Goal: Task Accomplishment & Management: Use online tool/utility

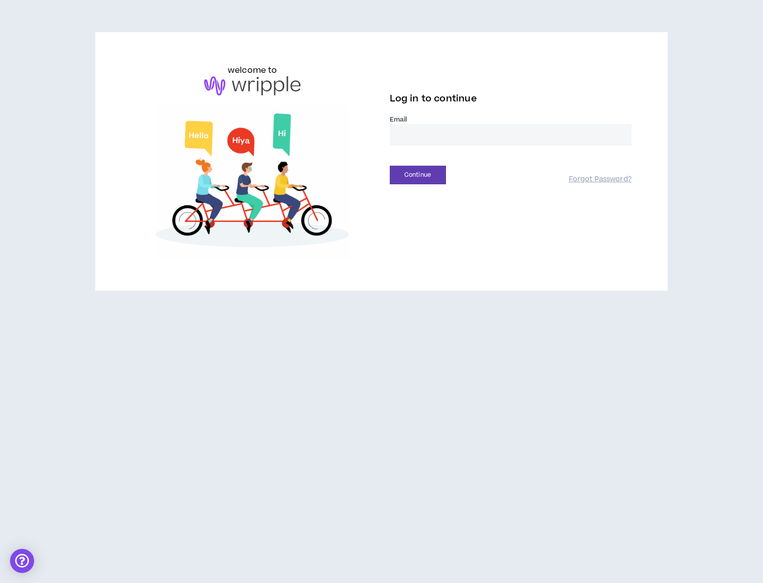
click at [460, 139] on input "email" at bounding box center [511, 135] width 242 height 22
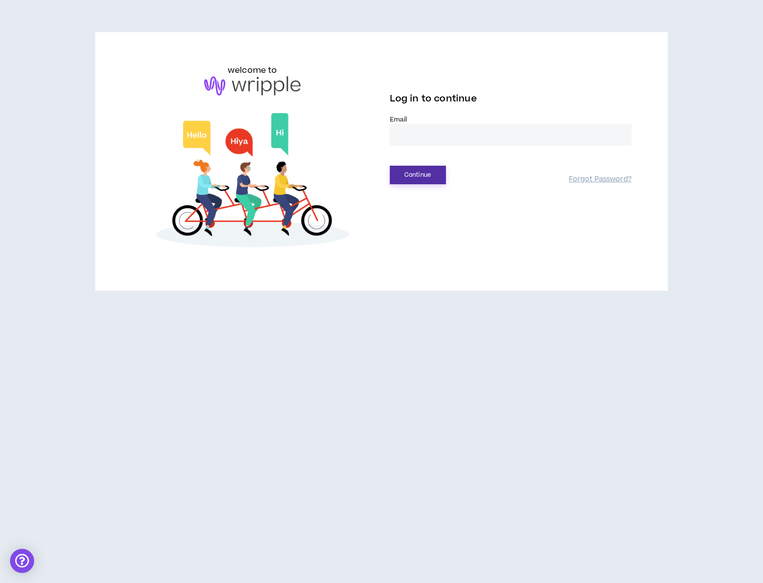
type input "**********"
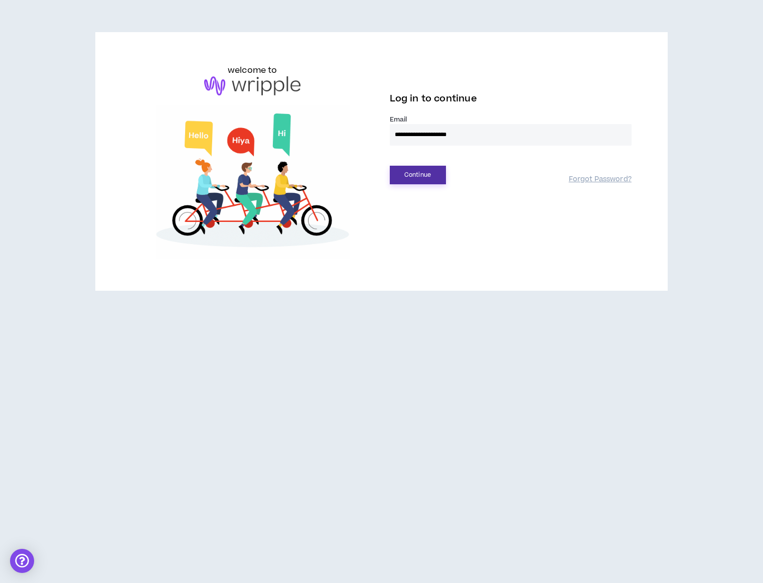
click at [428, 175] on button "Continue" at bounding box center [418, 175] width 56 height 19
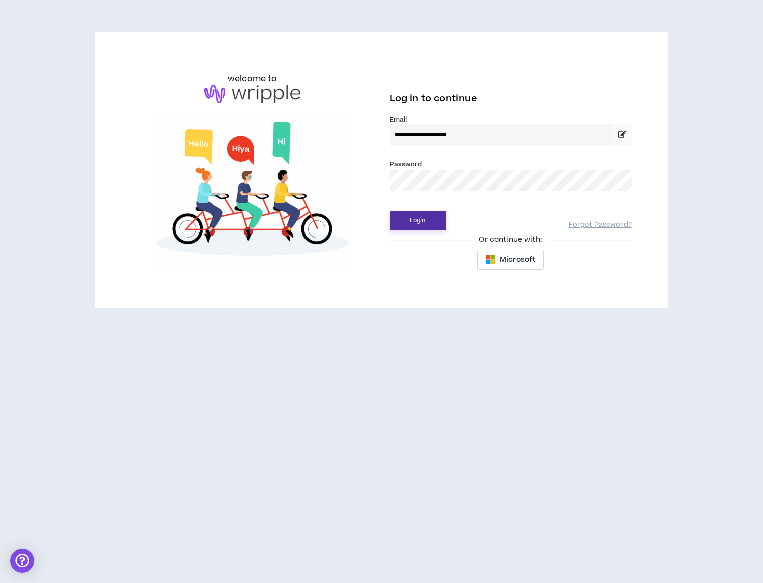
click at [424, 220] on button "Login" at bounding box center [418, 220] width 56 height 19
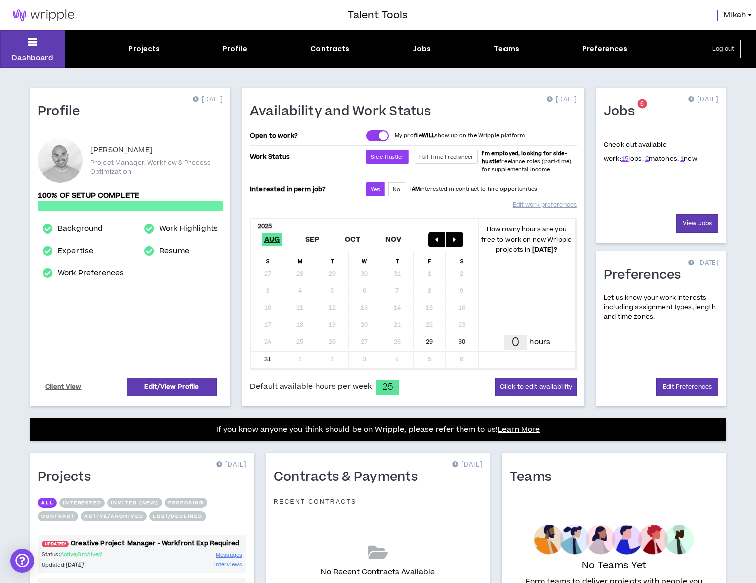
click at [592, 231] on div "Jobs 6 [DATE] Check out available work: 15 jobs. 2 matches. 1 new View Jobs Pre…" at bounding box center [661, 247] width 142 height 318
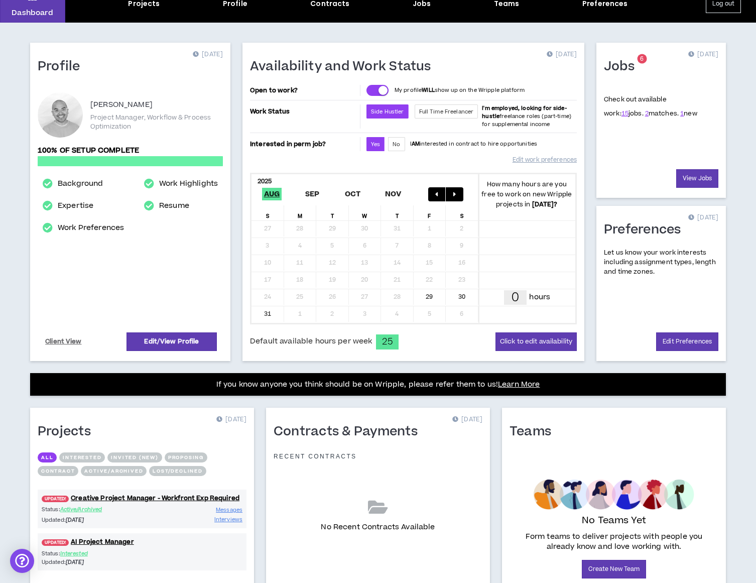
scroll to position [50, 0]
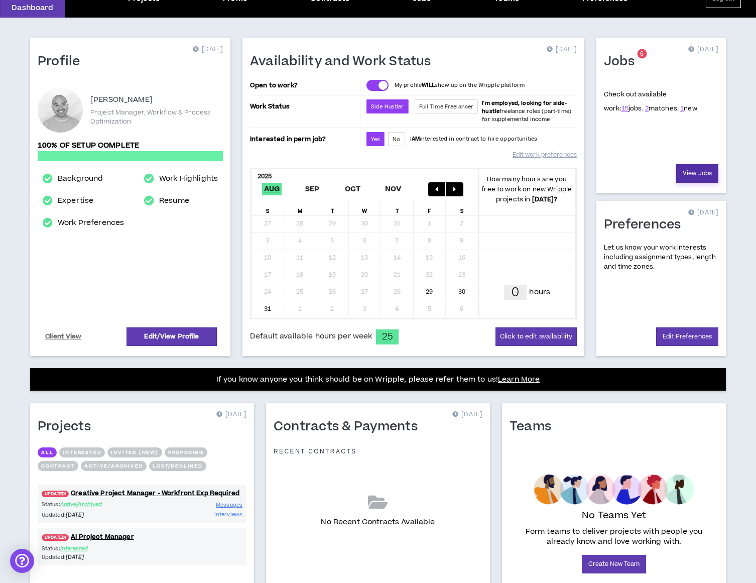
click at [688, 178] on link "View Jobs" at bounding box center [697, 173] width 42 height 19
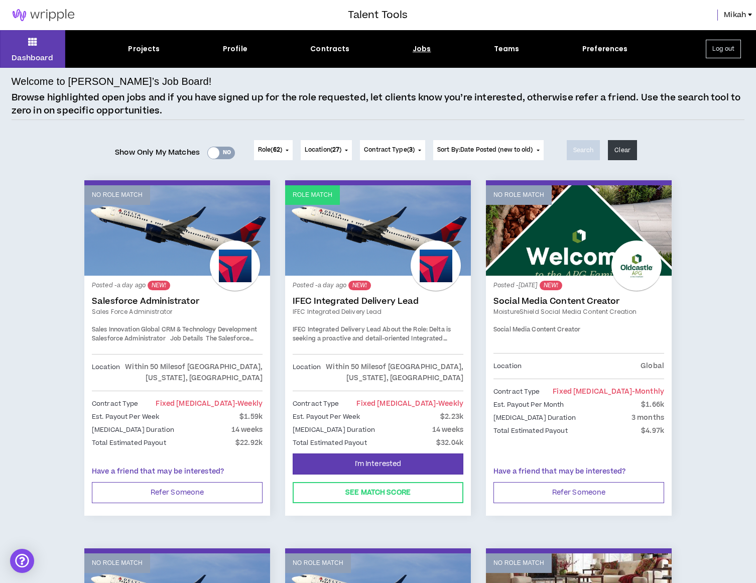
click at [270, 148] on span "Role ( 62 )" at bounding box center [270, 150] width 24 height 9
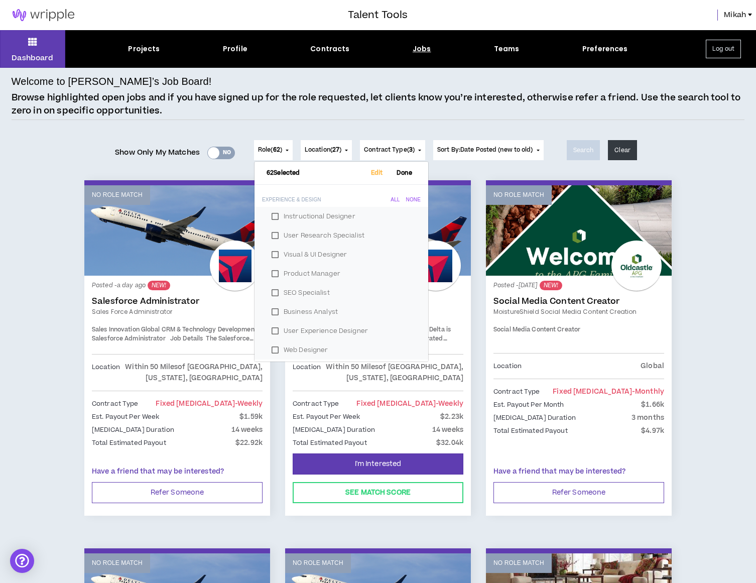
click at [220, 130] on div "Show Only My Matches Yes No" at bounding box center [175, 150] width 120 height 40
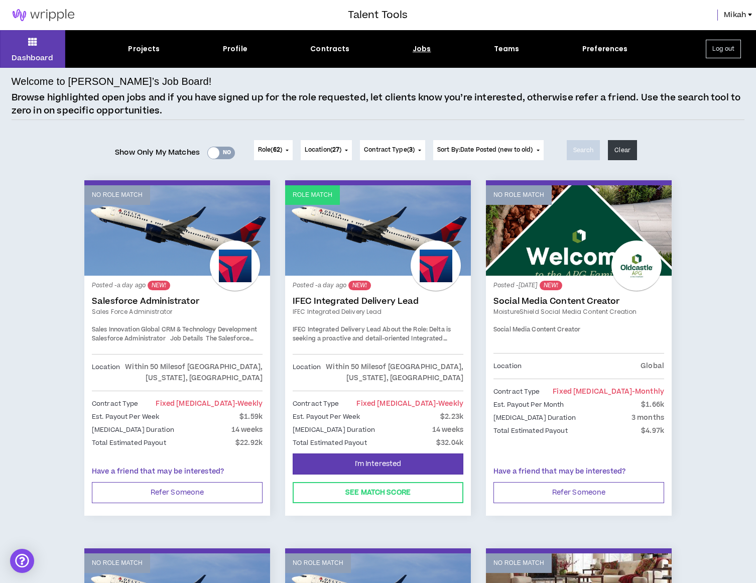
click at [220, 156] on div "Yes No" at bounding box center [221, 153] width 28 height 13
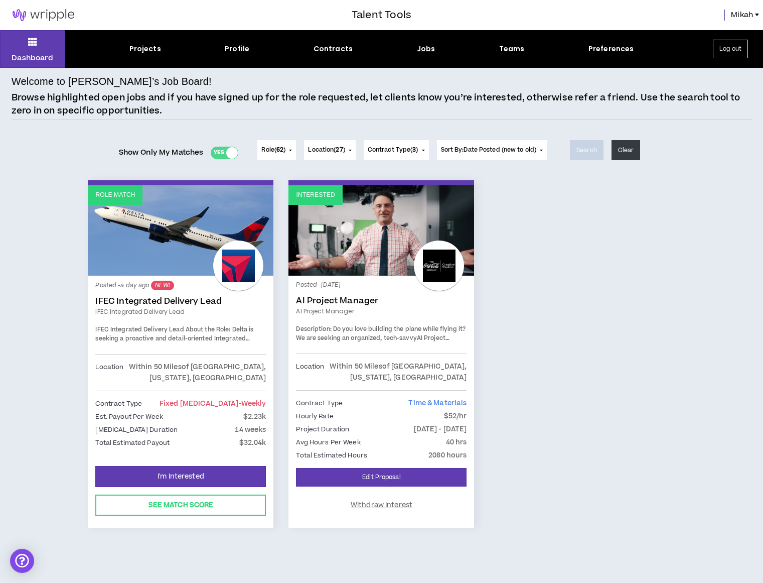
click at [195, 301] on link "IFEC Integrated Delivery Lead" at bounding box center [180, 301] width 171 height 10
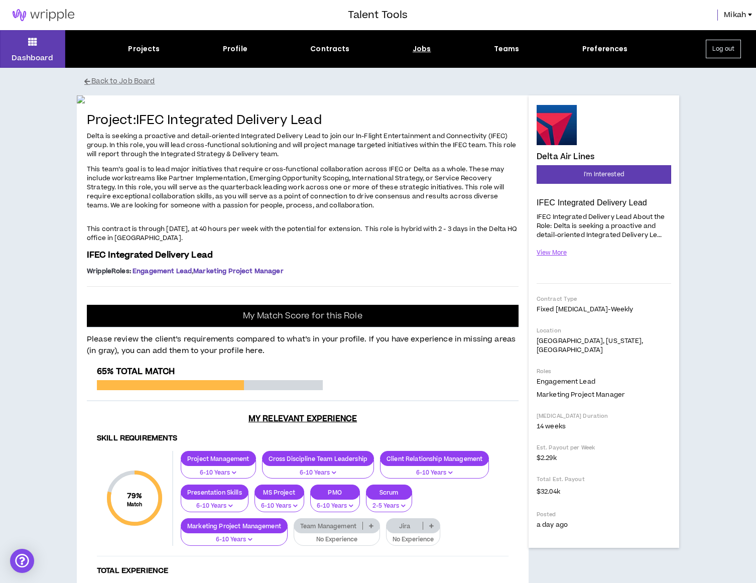
click at [705, 448] on div "Dashboard Projects Profile Contracts Jobs Teams Preferences Log out Back to Job…" at bounding box center [378, 535] width 756 height 1010
